Goal: Task Accomplishment & Management: Manage account settings

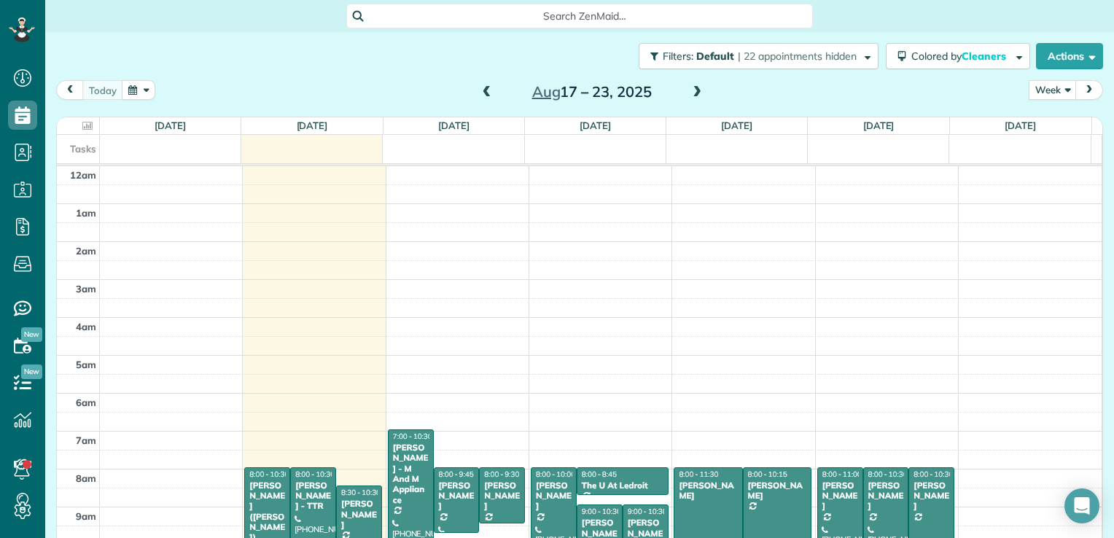
scroll to position [264, 0]
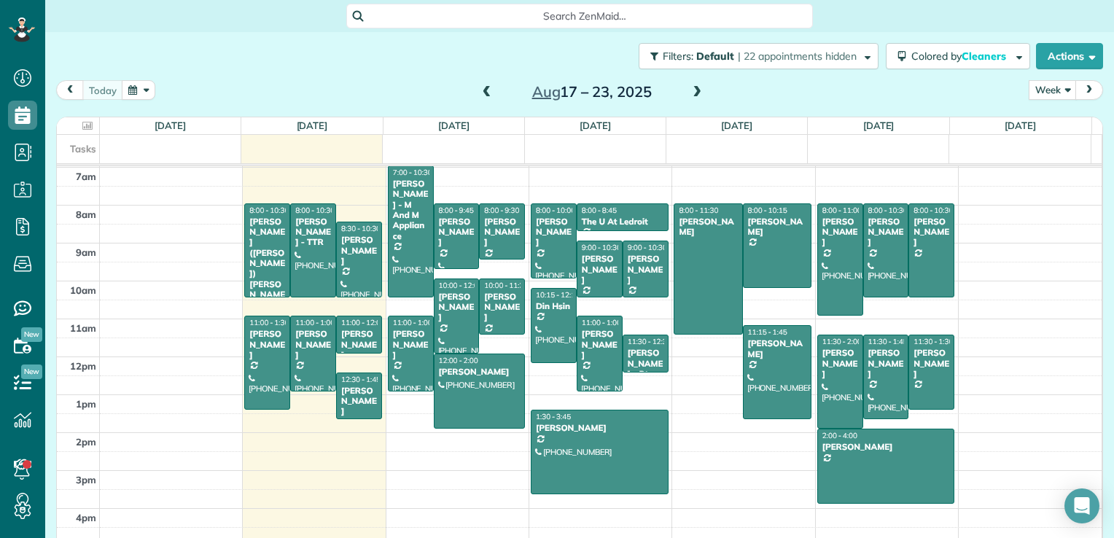
click at [479, 93] on span at bounding box center [487, 92] width 16 height 13
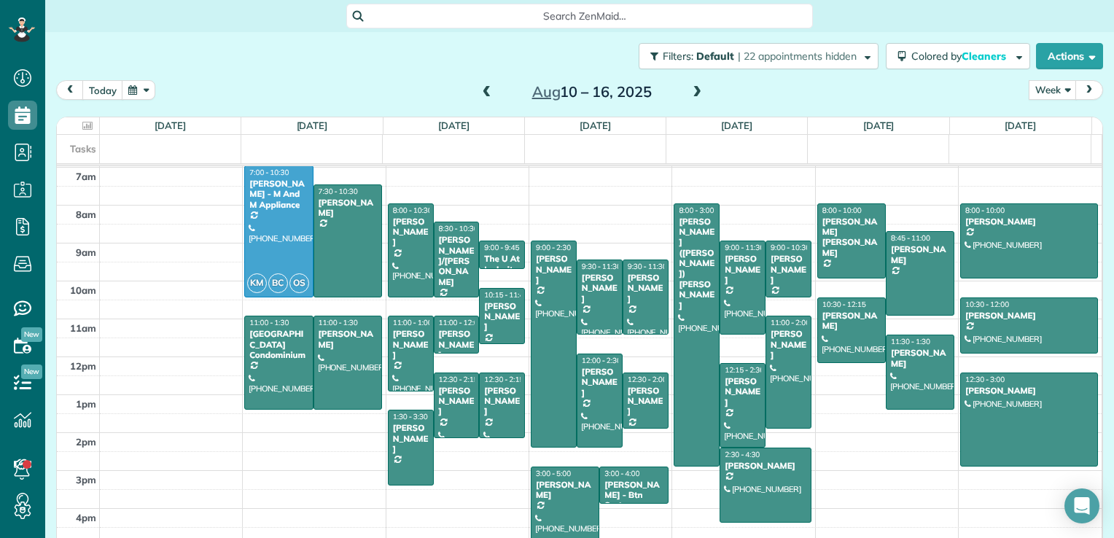
click at [689, 88] on span at bounding box center [697, 92] width 16 height 13
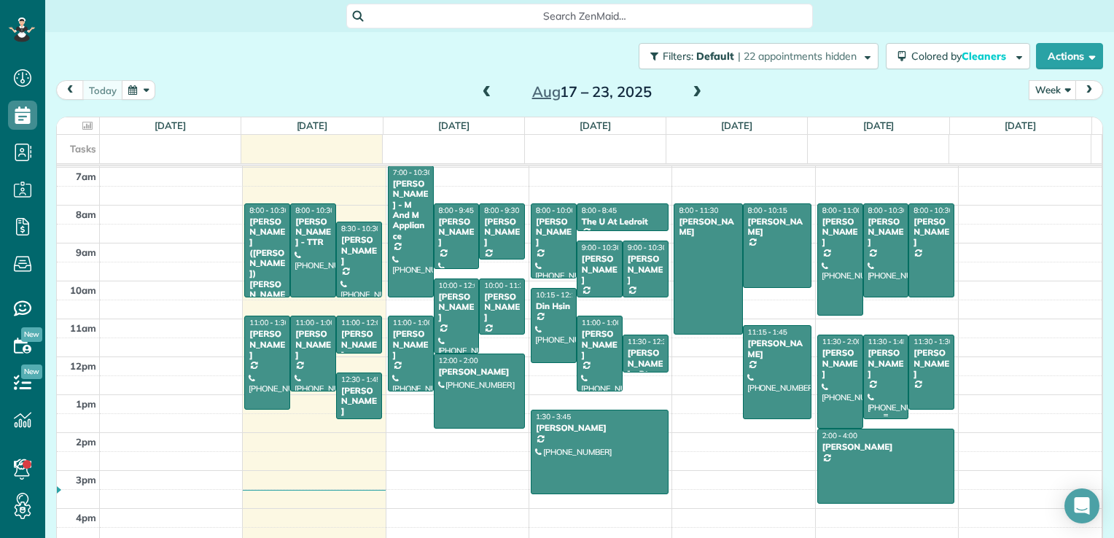
click at [875, 369] on div at bounding box center [886, 376] width 44 height 83
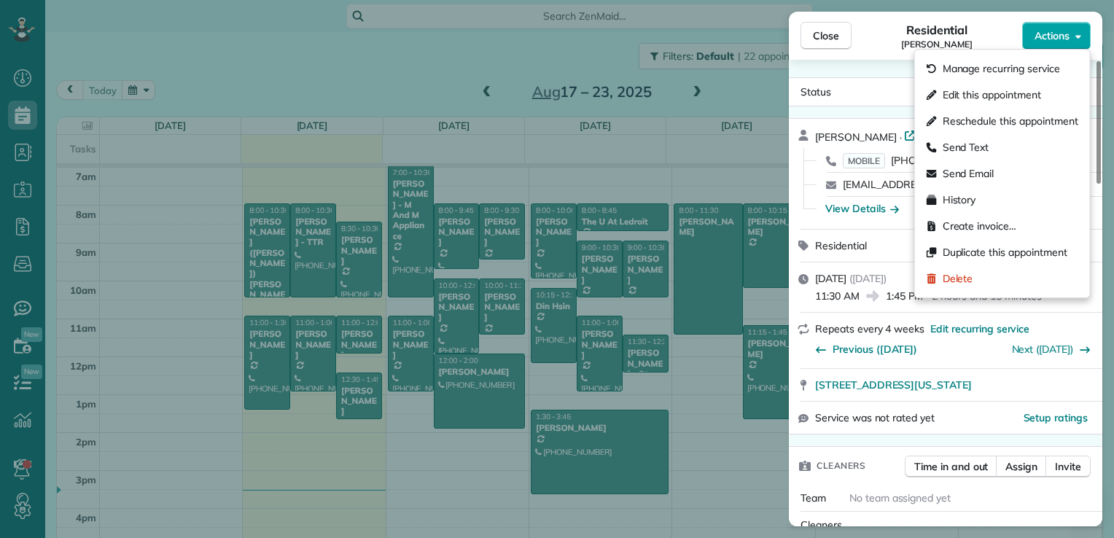
click at [1047, 44] on button "Actions" at bounding box center [1056, 36] width 69 height 28
click at [873, 60] on div "Status Active Tosh Sagar · Open profile MOBILE [PHONE_NUMBER] Copy [EMAIL_ADDRE…" at bounding box center [945, 293] width 313 height 466
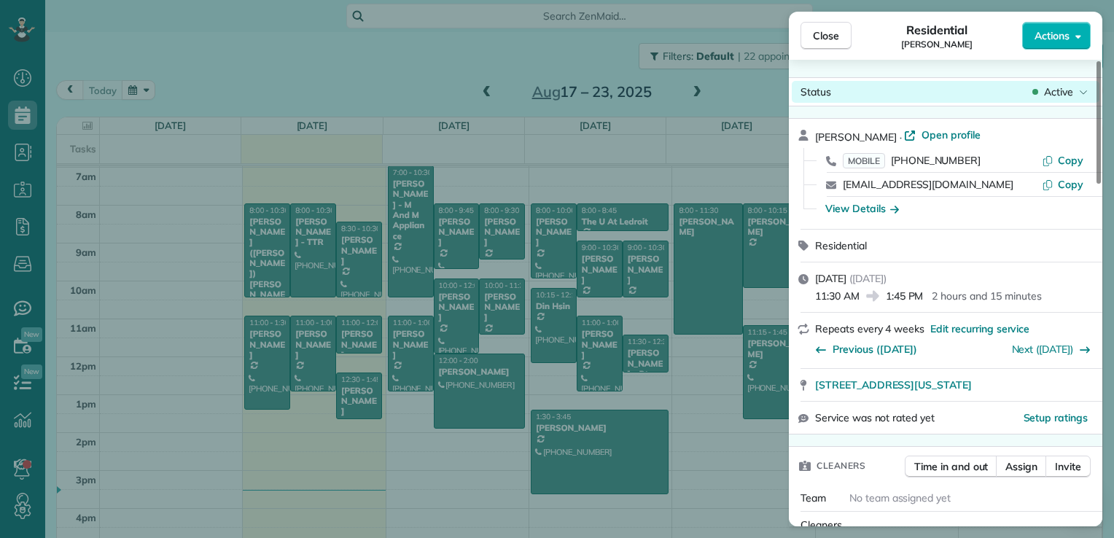
click at [1046, 93] on span "Active" at bounding box center [1058, 92] width 29 height 15
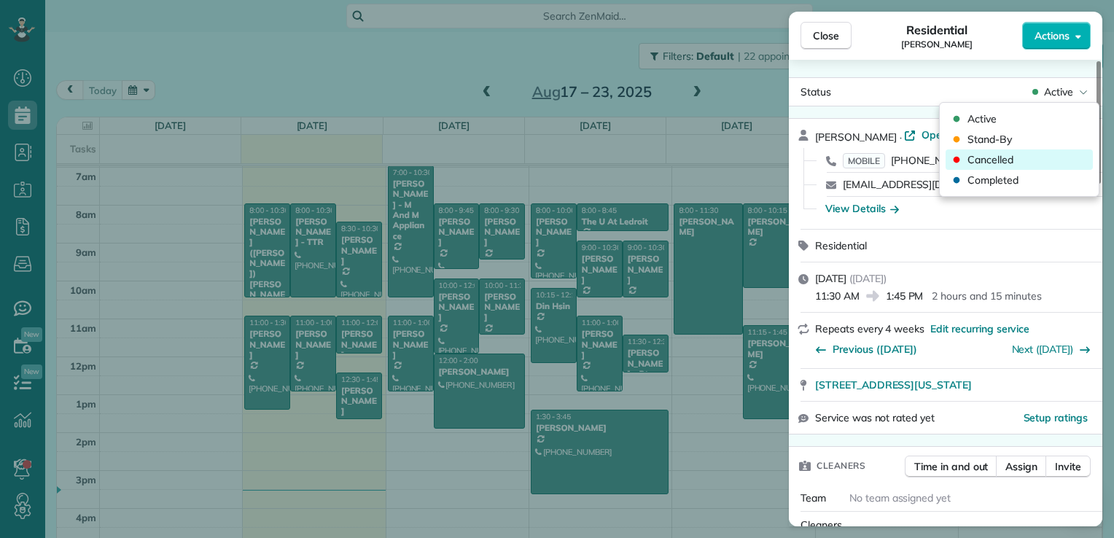
click at [1017, 154] on div "Cancelled" at bounding box center [1018, 159] width 147 height 20
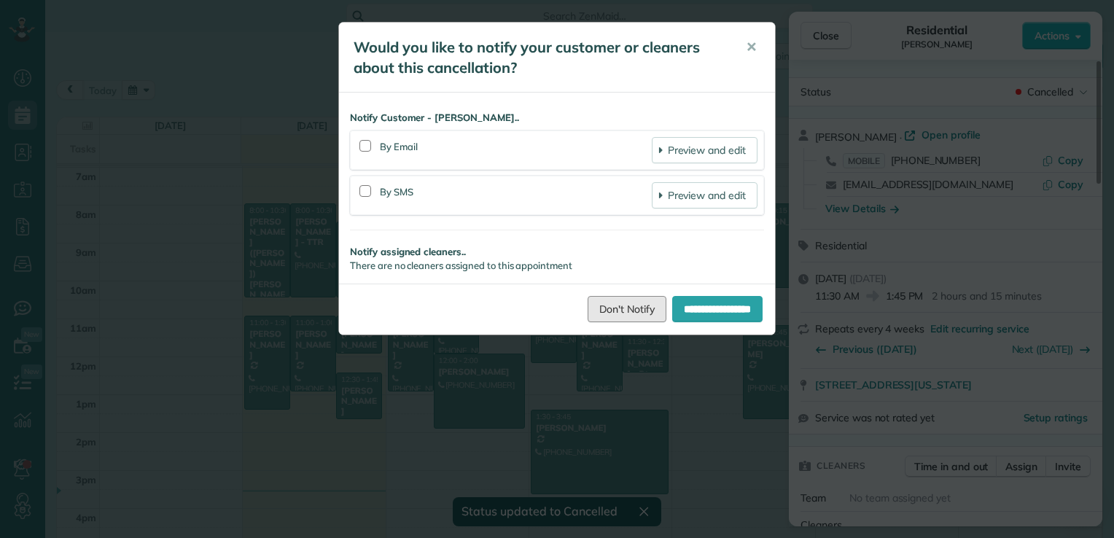
drag, startPoint x: 601, startPoint y: 313, endPoint x: 805, endPoint y: 42, distance: 339.3
click at [601, 313] on link "Don't Notify" at bounding box center [626, 309] width 79 height 26
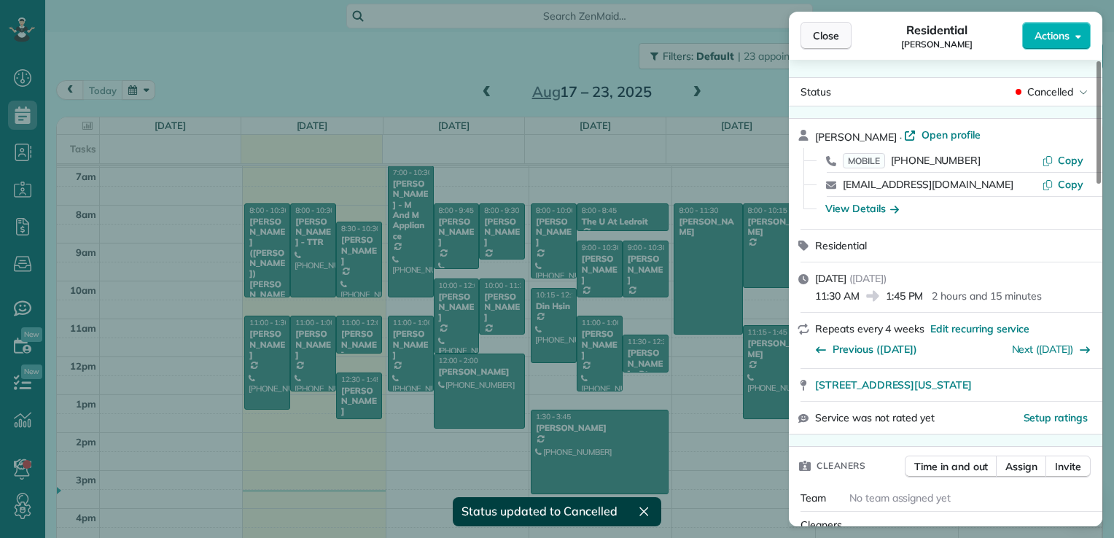
click at [825, 45] on button "Close" at bounding box center [825, 36] width 51 height 28
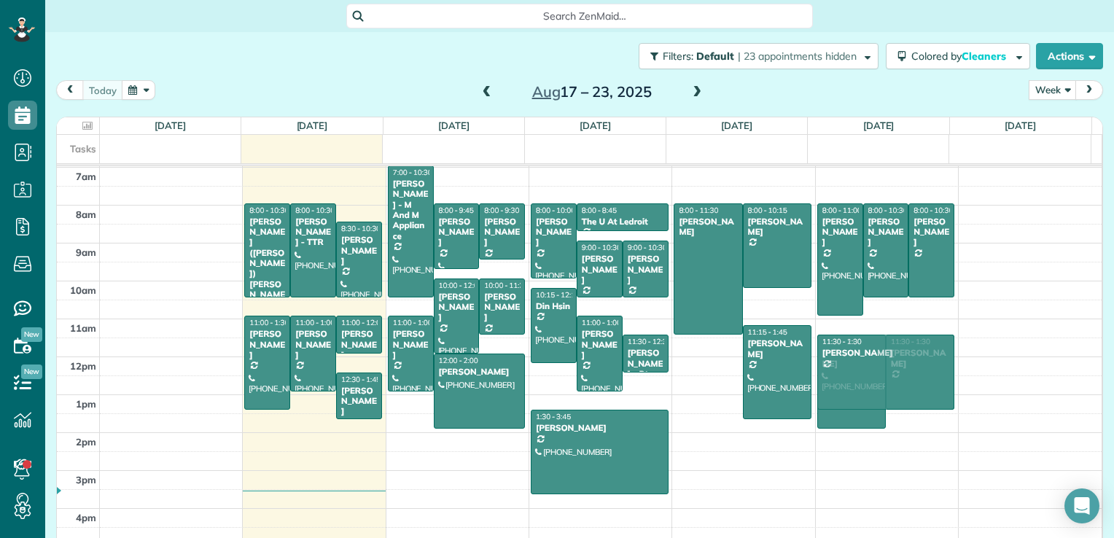
drag, startPoint x: 852, startPoint y: 458, endPoint x: 847, endPoint y: 364, distance: 93.4
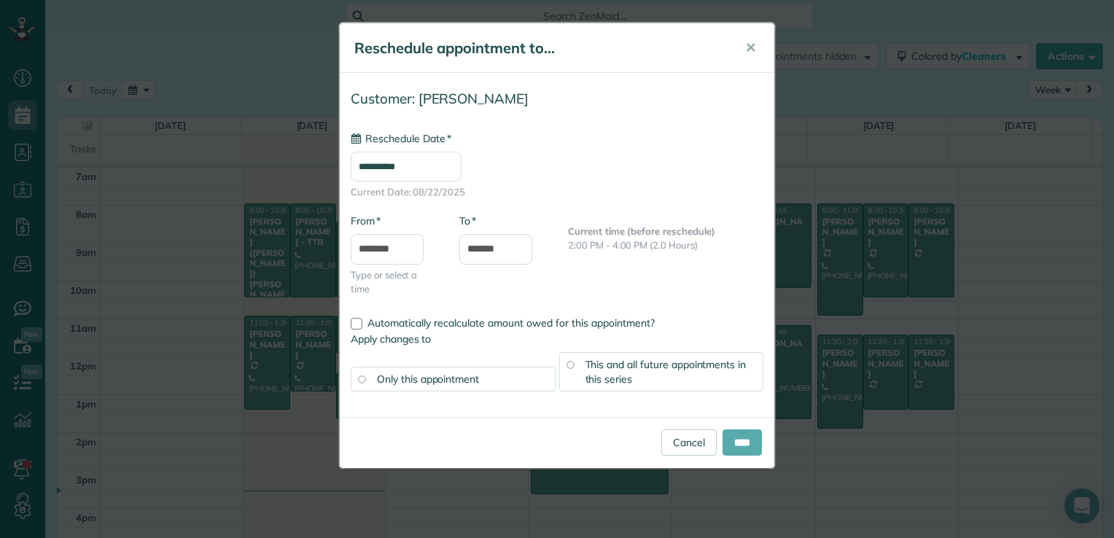
type input "**********"
click at [732, 442] on input "****" at bounding box center [741, 442] width 39 height 26
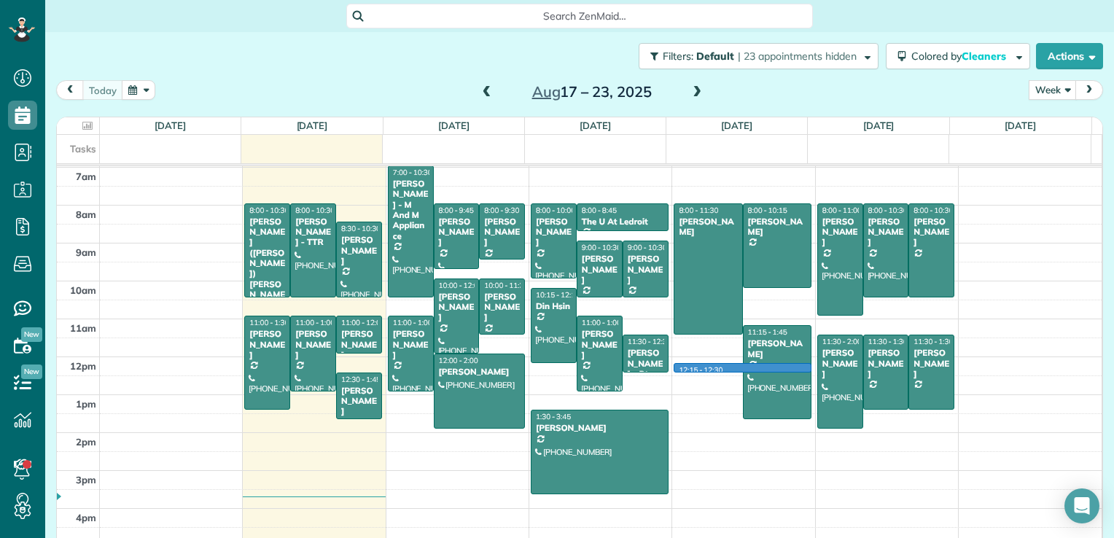
click at [703, 364] on div "12am 1am 2am 3am 4am 5am 6am 7am 8am 9am 10am 11am 12pm 1pm 2pm 3pm 4pm 5pm 8:0…" at bounding box center [579, 242] width 1044 height 681
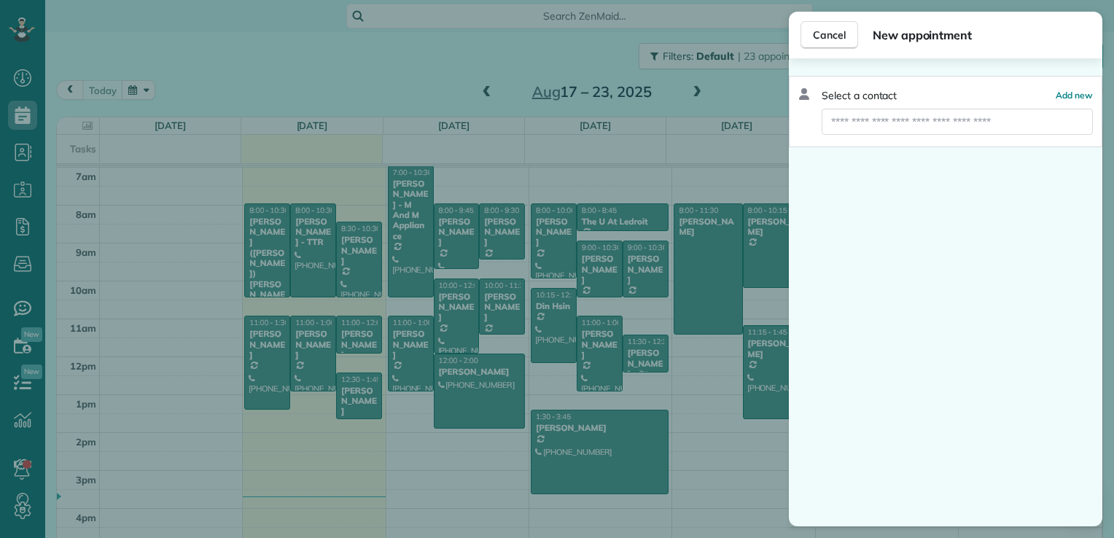
click at [702, 355] on div "Cancel New appointment Select a contact Add new" at bounding box center [557, 269] width 1114 height 538
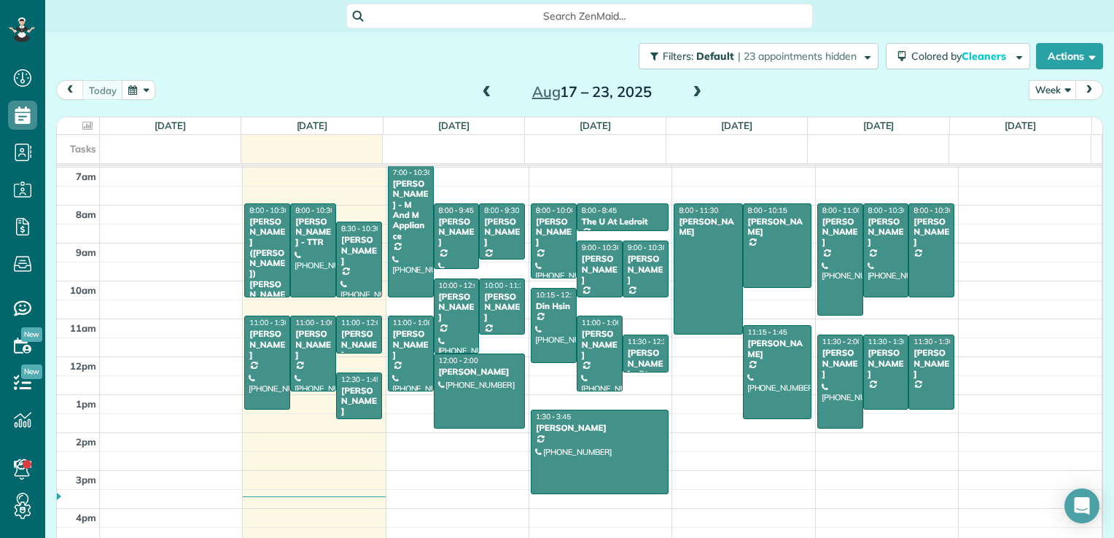
click at [700, 355] on div "12am 1am 2am 3am 4am 5am 6am 7am 8am 9am 10am 11am 12pm 1pm 2pm 3pm 4pm 5pm 8:0…" at bounding box center [579, 242] width 1044 height 681
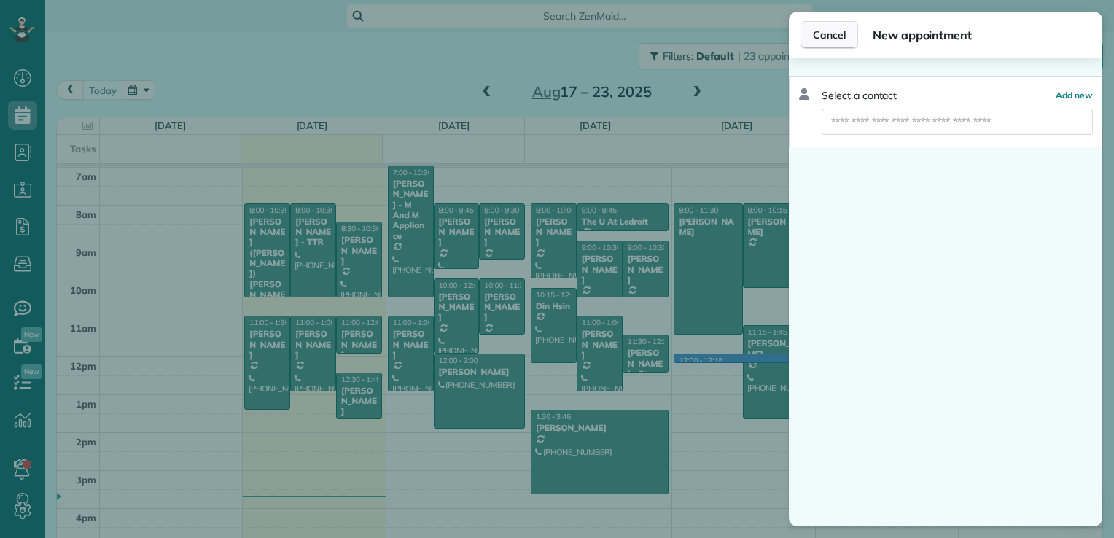
click at [832, 36] on span "Cancel" at bounding box center [829, 35] width 33 height 15
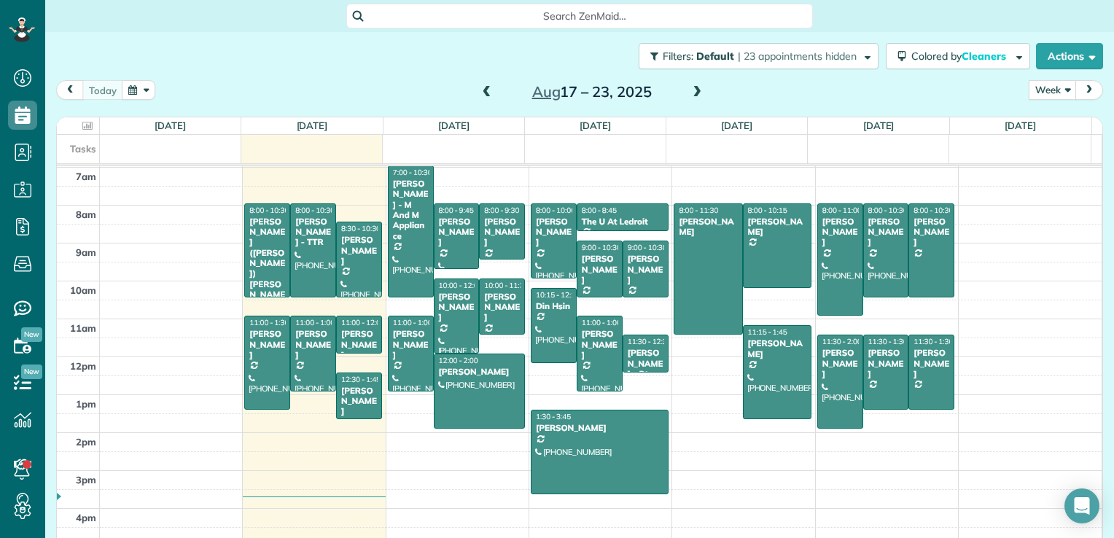
click at [689, 87] on span at bounding box center [697, 92] width 16 height 13
